Goal: Task Accomplishment & Management: Manage account settings

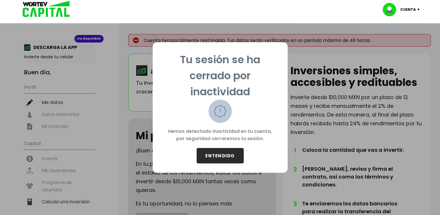
click at [218, 154] on button "ENTENDIDO" at bounding box center [220, 155] width 47 height 15
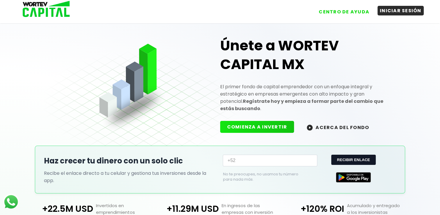
click at [386, 11] on button "INICIAR SESIÓN" at bounding box center [400, 11] width 46 height 10
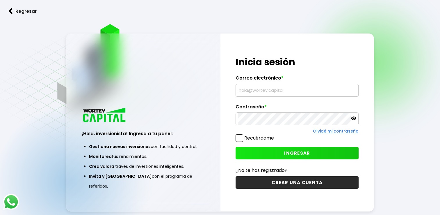
type input "[EMAIL_ADDRESS][DOMAIN_NAME]"
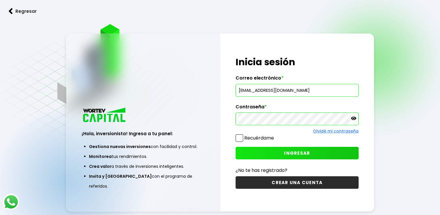
click at [306, 151] on span "INGRESAR" at bounding box center [297, 153] width 26 height 6
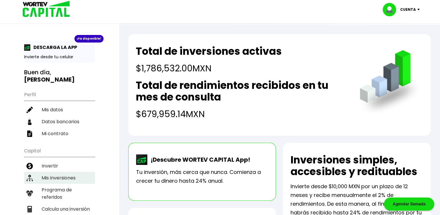
click at [51, 178] on li "Mis inversiones" at bounding box center [59, 178] width 71 height 12
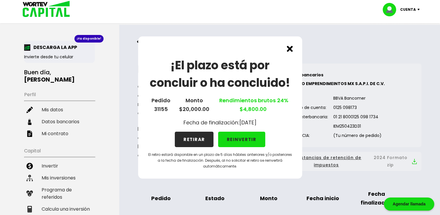
click at [189, 141] on button "RETIRAR" at bounding box center [194, 138] width 39 height 15
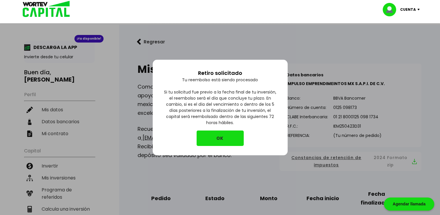
click at [213, 139] on button "OK" at bounding box center [220, 137] width 47 height 15
